Goal: Task Accomplishment & Management: Manage account settings

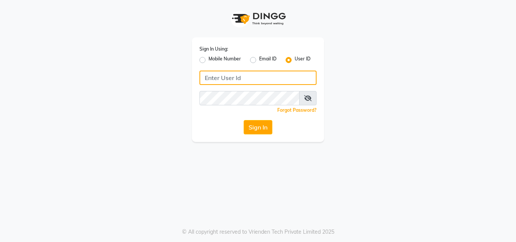
type input "artisanstudio"
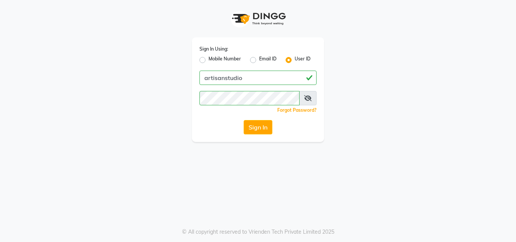
click at [121, 92] on div "Sign In Using: Mobile Number Email ID User ID artisanstudio Remember me Forgot …" at bounding box center [258, 71] width 431 height 142
click at [260, 126] on button "Sign In" at bounding box center [258, 127] width 29 height 14
